Goal: Task Accomplishment & Management: Use online tool/utility

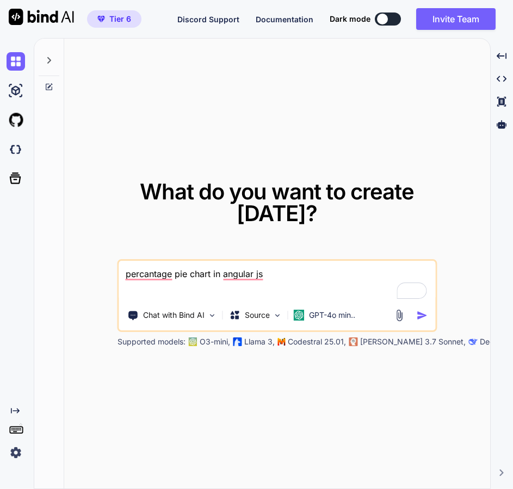
type textarea "x"
drag, startPoint x: 249, startPoint y: 278, endPoint x: 118, endPoint y: 276, distance: 131.6
click at [101, 272] on div "What do you want to create [DATE]? percantage pie chart in angular js Chat with…" at bounding box center [277, 264] width 426 height 451
type textarea "p"
type textarea "x"
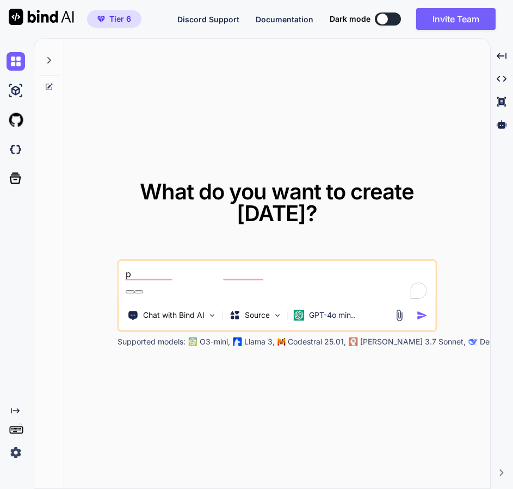
type textarea "pr"
type textarea "x"
type textarea "pro"
type textarea "x"
type textarea "prod"
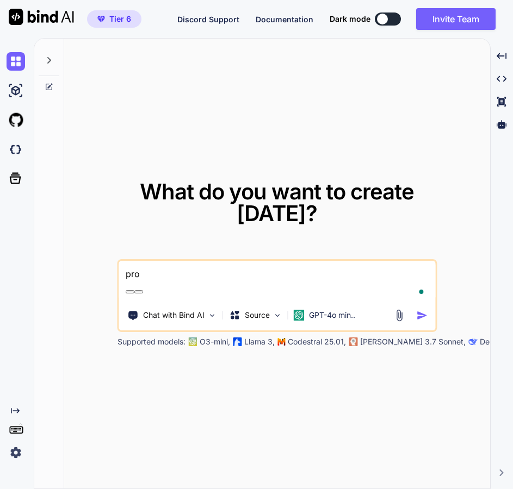
type textarea "x"
type textarea "produ"
type textarea "x"
type textarea "produc"
type textarea "x"
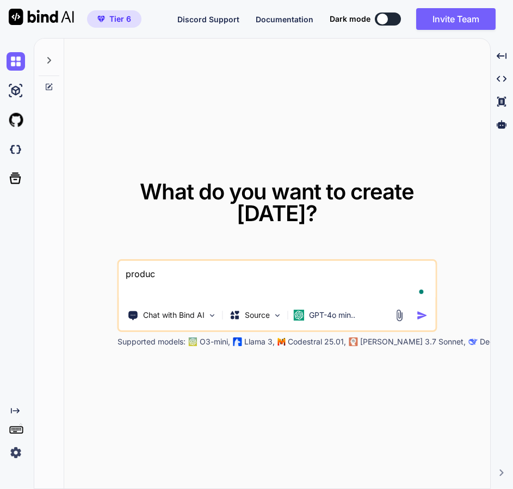
type textarea "product"
type textarea "x"
type textarea "product"
type textarea "x"
type textarea "product"
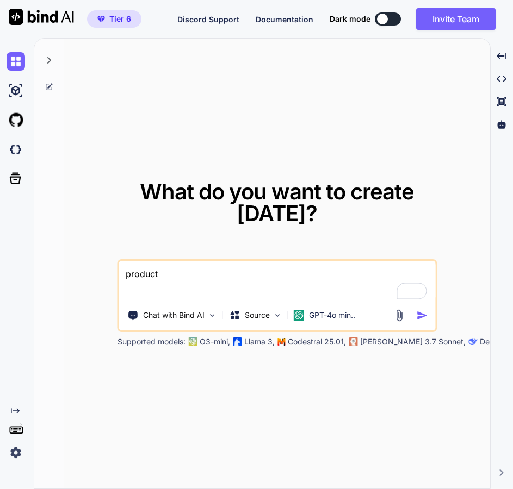
type textarea "x"
type textarea "produc"
type textarea "x"
type textarea "produ"
type textarea "x"
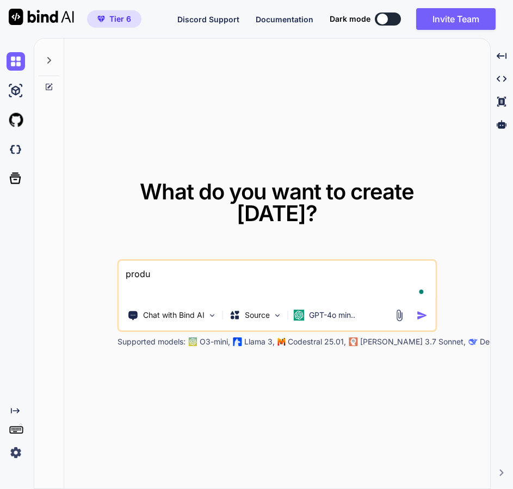
type textarea "prod"
type textarea "x"
type textarea "pro"
type textarea "x"
type textarea "pr"
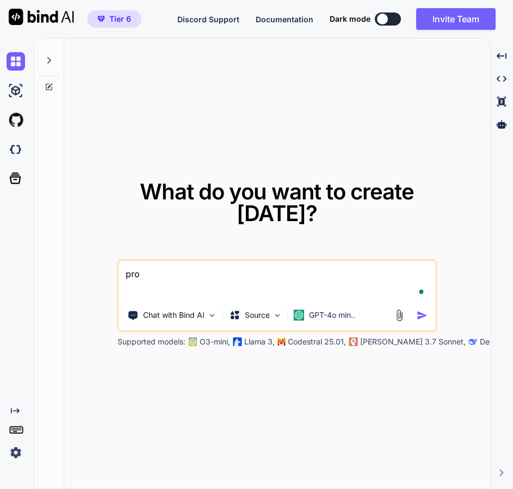
type textarea "x"
type textarea "p"
type textarea "x"
type textarea "c"
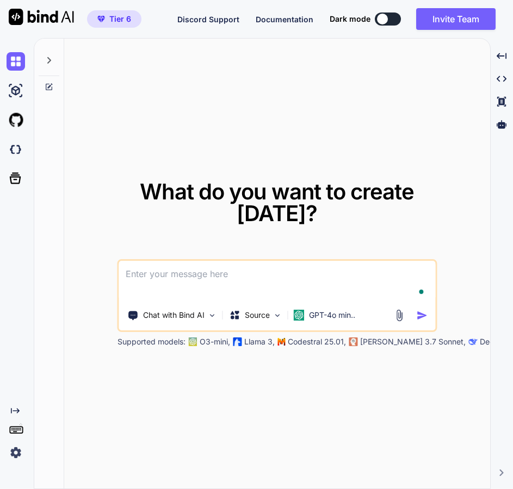
type textarea "x"
type textarea "cr"
type textarea "x"
type textarea "cre"
type textarea "x"
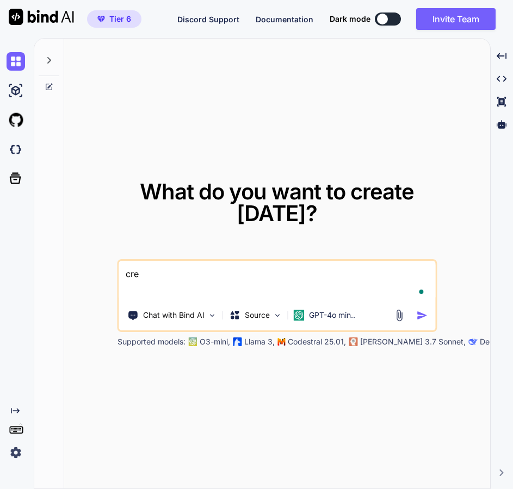
type textarea "crea"
type textarea "x"
type textarea "creat"
type textarea "x"
type textarea "create"
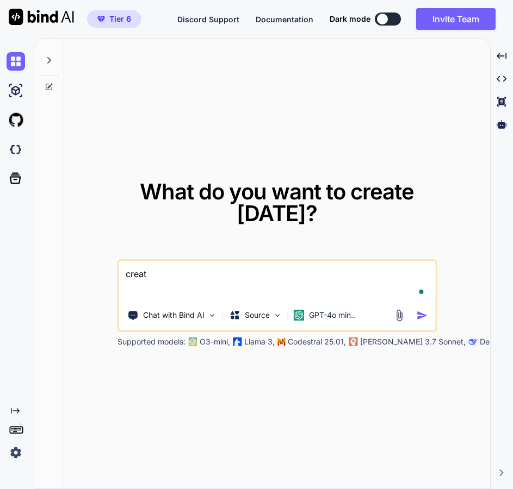
type textarea "x"
type textarea "create"
type textarea "x"
type textarea "create p"
type textarea "x"
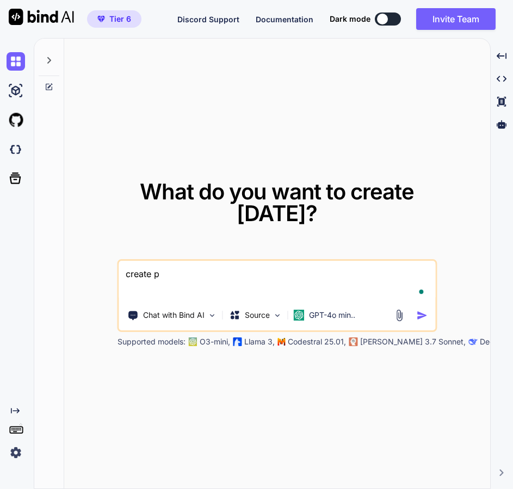
type textarea "create pr"
type textarea "x"
type textarea "create pro"
type textarea "x"
type textarea "create prod"
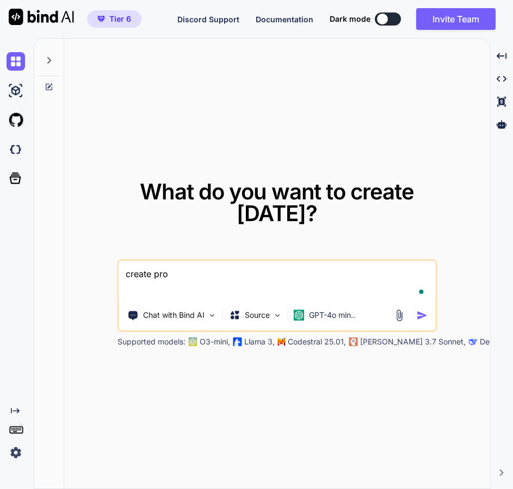
type textarea "x"
type textarea "create produ"
type textarea "x"
type textarea "create produc"
type textarea "x"
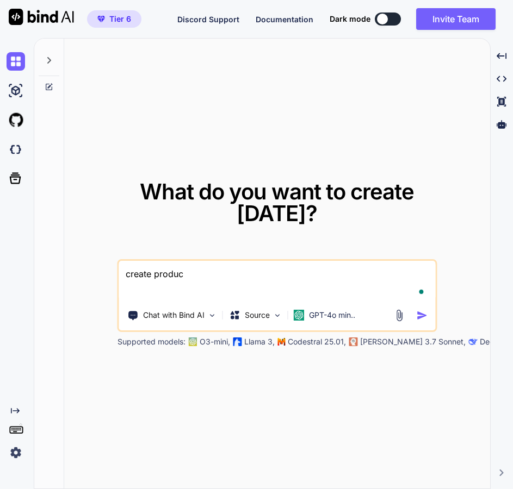
type textarea "create product"
type textarea "x"
type textarea "create product"
type textarea "x"
type textarea "create product f"
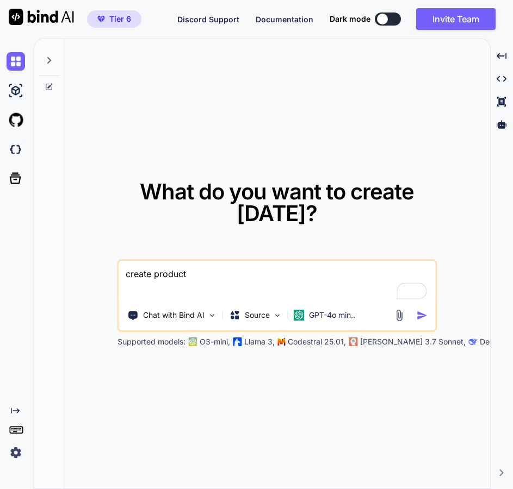
type textarea "x"
type textarea "create product fo"
type textarea "x"
type textarea "create product for"
type textarea "x"
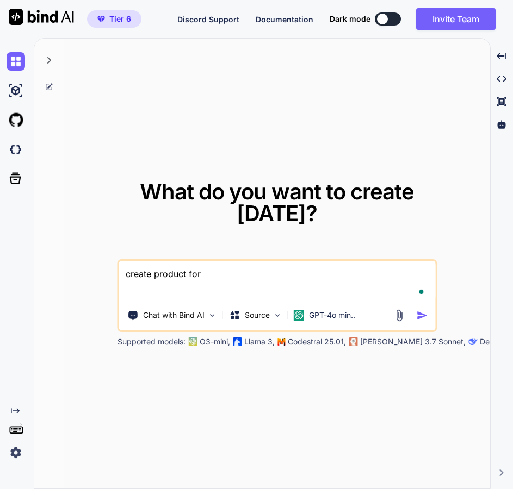
type textarea "create product for"
type textarea "x"
type textarea "create product for p"
type textarea "x"
type textarea "create product for po"
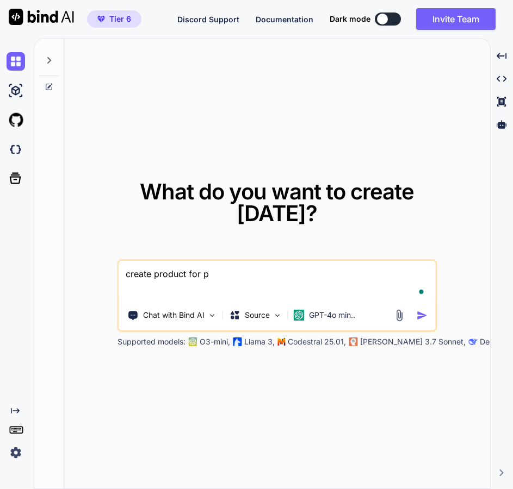
type textarea "x"
type textarea "create product for pos"
type textarea "x"
type textarea "create product for pos"
type textarea "x"
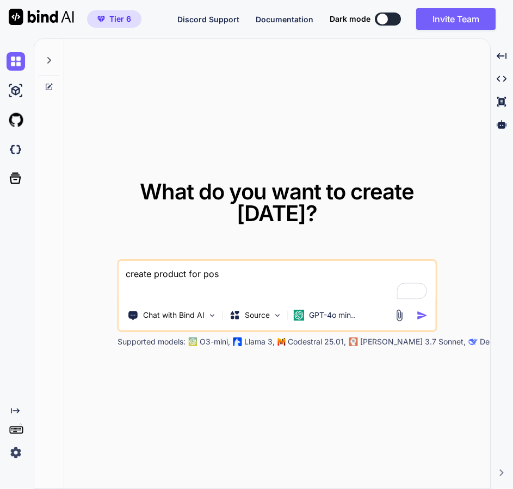
type textarea "create product for pos d"
type textarea "x"
type textarea "create product for pos di"
type textarea "x"
type textarea "create product for pos dif"
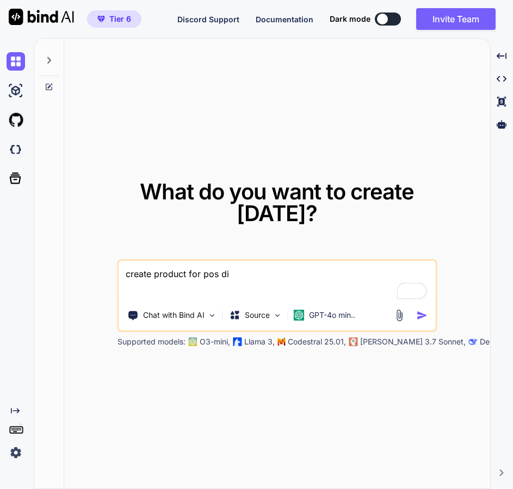
type textarea "x"
type textarea "create product for pos diff"
type textarea "x"
type textarea "create product for pos diffe"
type textarea "x"
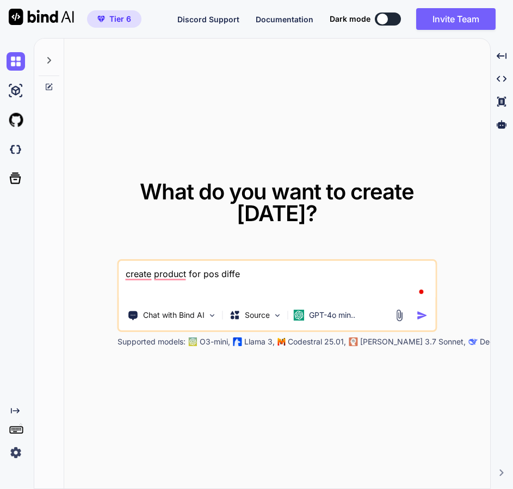
type textarea "create product for pos differ"
type textarea "x"
type textarea "create product for pos differe"
type textarea "x"
type textarea "create product for pos differen"
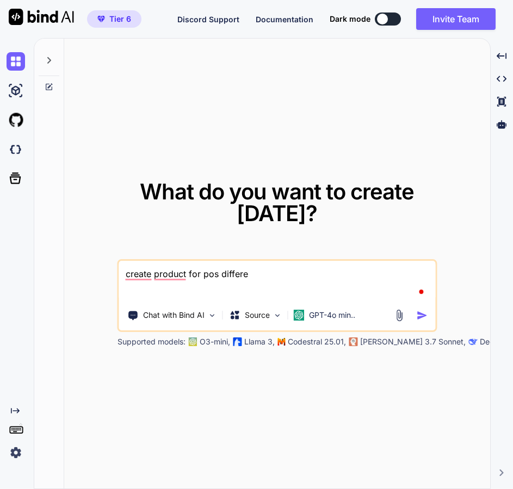
type textarea "x"
type textarea "create product for pos different"
type textarea "x"
type textarea "create product for pos different"
type textarea "x"
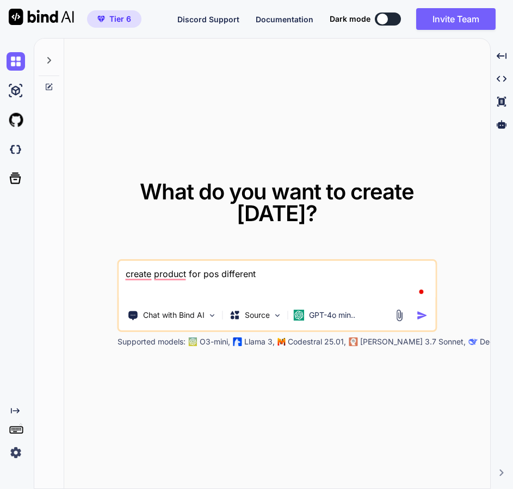
type textarea "create product for pos different i"
type textarea "x"
type textarea "create product for pos different id"
type textarea "x"
type textarea "create product for pos different ide"
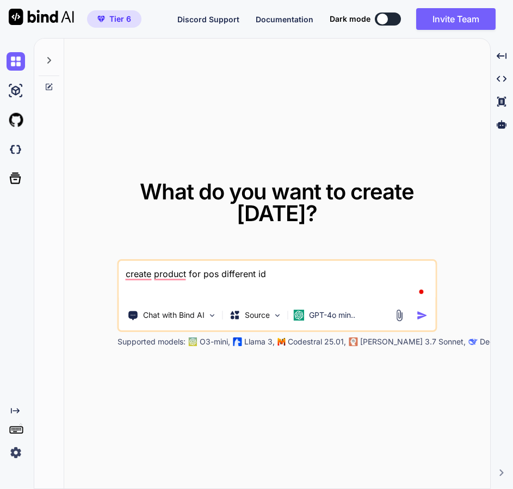
type textarea "x"
type textarea "create product for pos different idea"
type textarea "x"
type textarea "create product for pos different idea"
type textarea "x"
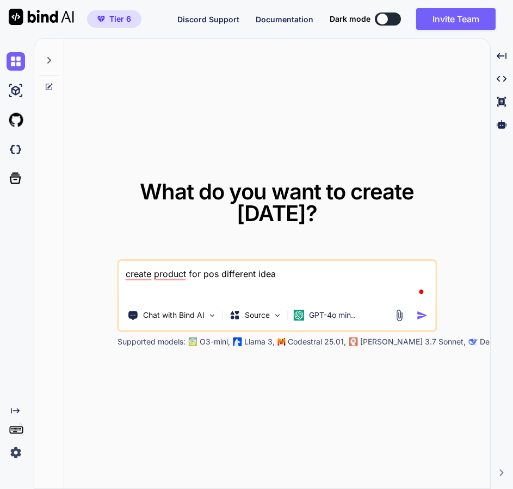
type textarea "create product for pos different idea d"
type textarea "x"
type textarea "create product for pos different idea de"
type textarea "x"
type textarea "create product for pos different idea des"
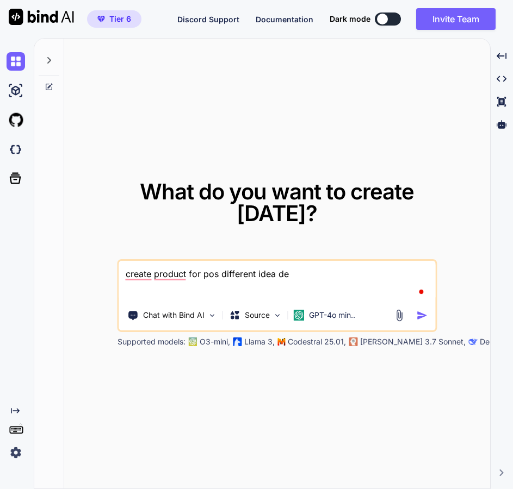
type textarea "x"
type textarea "create product for pos different idea desg"
type textarea "x"
type textarea "create product for pos different idea desgi"
type textarea "x"
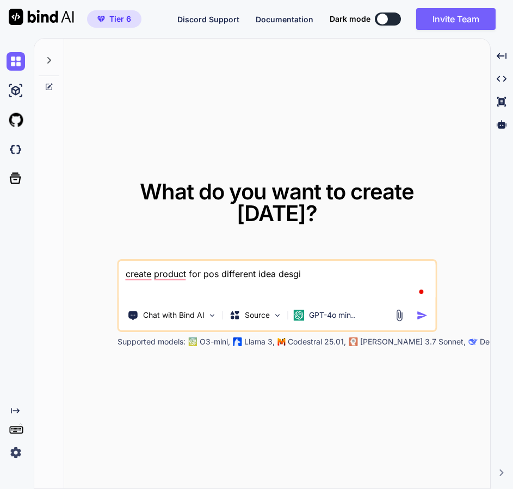
type textarea "create product for pos different idea desgin"
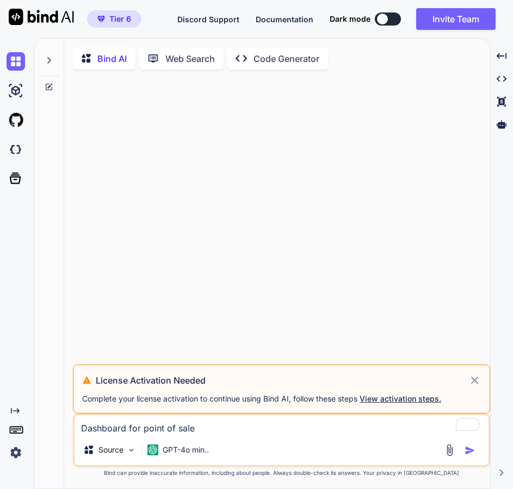
click at [473, 382] on icon at bounding box center [474, 381] width 8 height 8
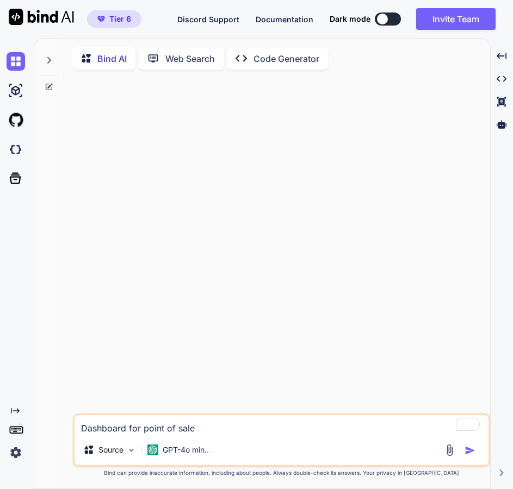
click at [464, 454] on img "button" at bounding box center [469, 450] width 11 height 11
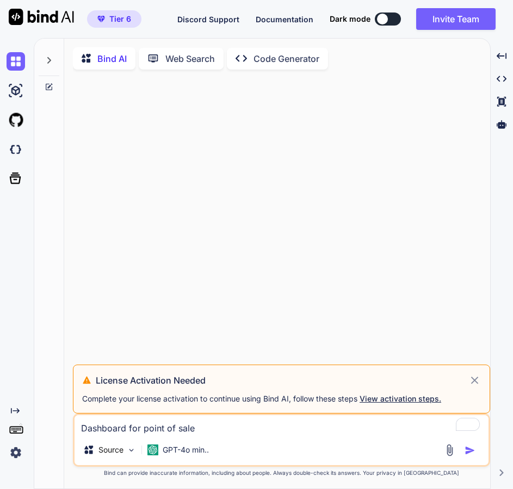
click at [477, 382] on icon at bounding box center [474, 380] width 13 height 13
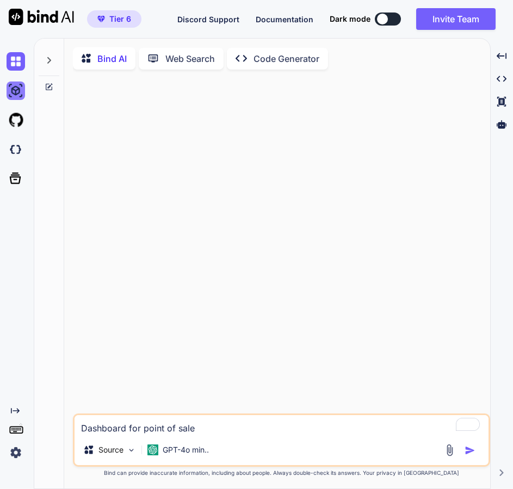
click at [16, 91] on img at bounding box center [16, 91] width 18 height 18
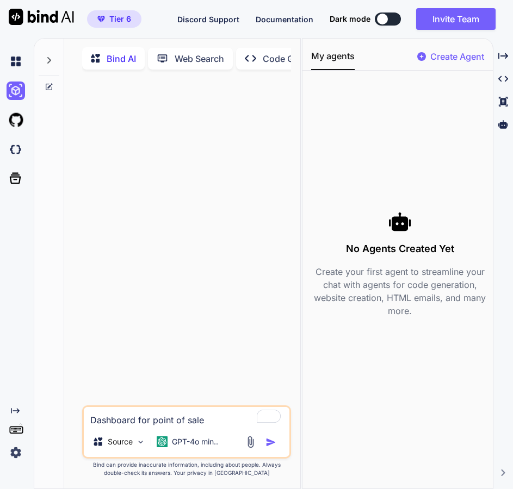
click at [457, 62] on p "Create Agent" at bounding box center [457, 56] width 54 height 13
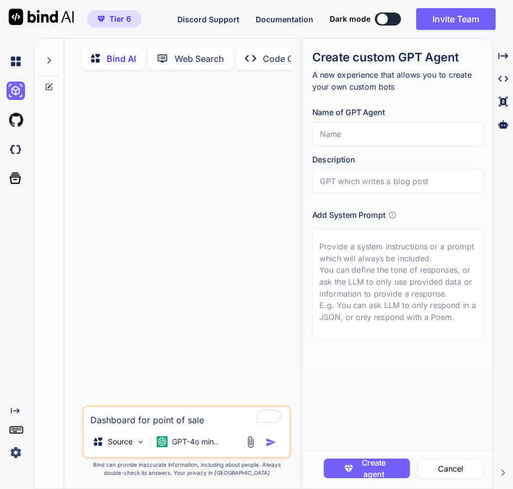
click at [390, 136] on input "text" at bounding box center [396, 134] width 171 height 24
click at [351, 133] on input "text" at bounding box center [396, 134] width 171 height 24
type textarea "x"
type input "A"
type textarea "x"
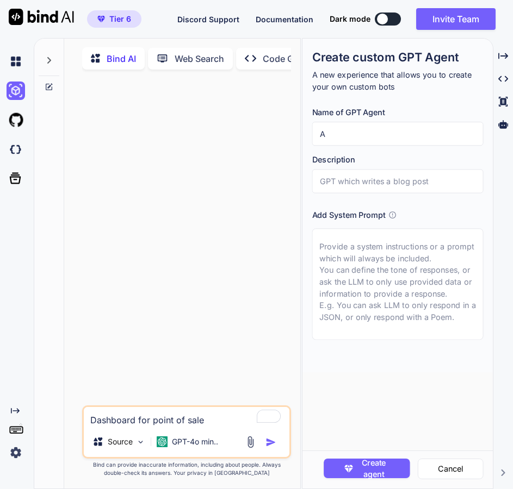
type input "Ag"
type textarea "x"
type input "Age"
type textarea "x"
type input "Agen"
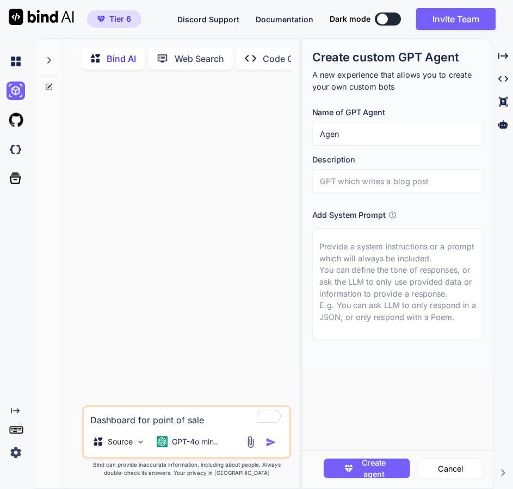
type textarea "x"
type input "Agent"
type textarea "x"
type input "Agen"
type textarea "x"
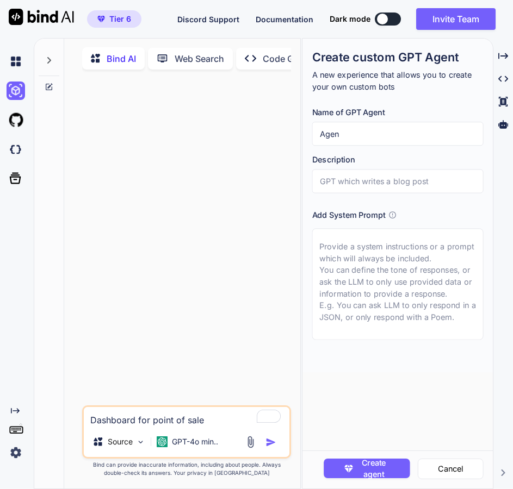
type input "Age"
type textarea "x"
type input "Ag"
type textarea "x"
type input "A"
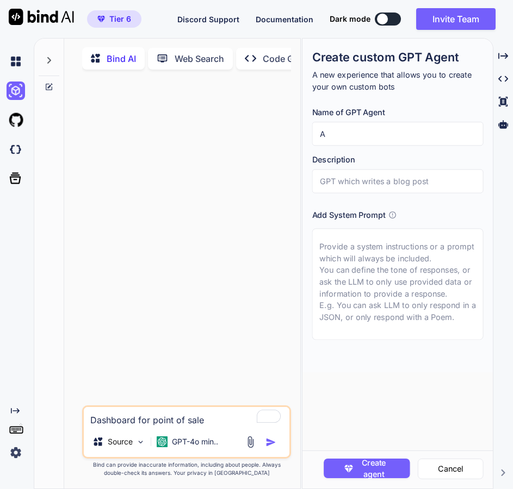
type textarea "x"
type input "N"
type textarea "x"
type input "Na"
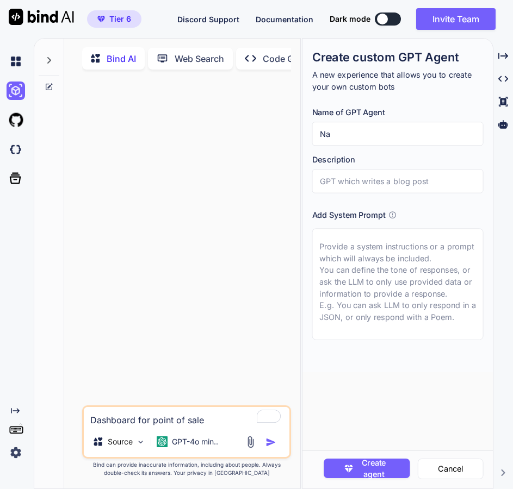
type textarea "x"
type input "Nav"
type textarea "x"
type input "[PERSON_NAME]"
type textarea "x"
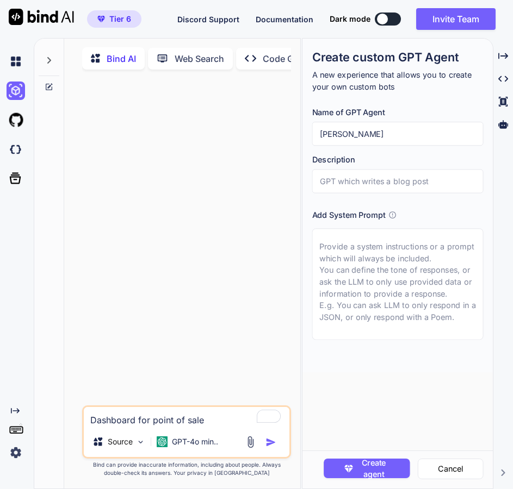
type input "[PERSON_NAME]"
type textarea "x"
type input "Naveed"
click at [355, 180] on input "text" at bounding box center [396, 182] width 171 height 24
drag, startPoint x: 361, startPoint y: 131, endPoint x: 283, endPoint y: 132, distance: 78.8
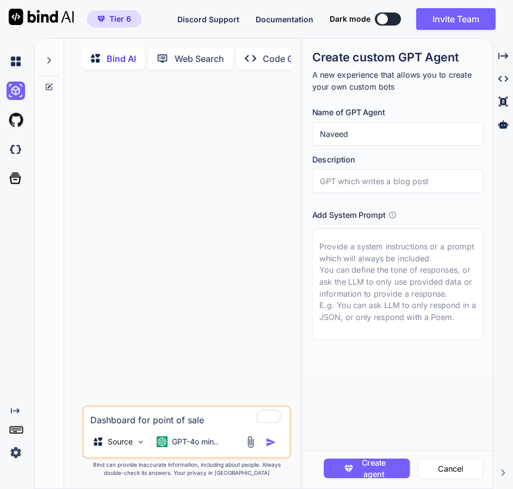
click at [283, 132] on div "Bind AI Web Search Created with Pixso. Code Generator Dashboard for point of sa…" at bounding box center [273, 263] width 479 height 451
type textarea "x"
click at [21, 122] on img at bounding box center [16, 120] width 18 height 18
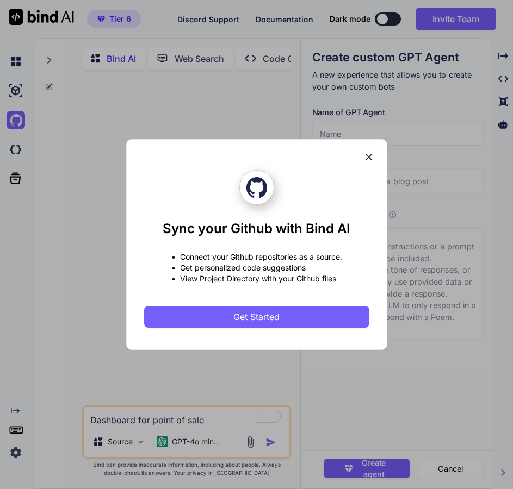
click at [371, 157] on icon at bounding box center [369, 157] width 12 height 12
